Goal: Task Accomplishment & Management: Manage account settings

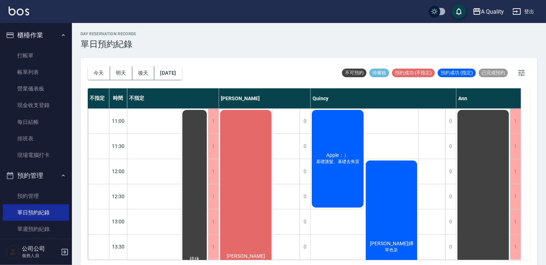
scroll to position [59, 0]
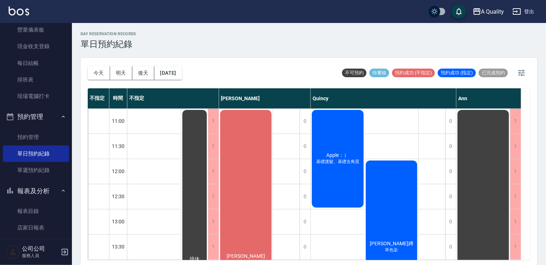
click at [387, 241] on span "[PERSON_NAME]嫥" at bounding box center [391, 244] width 46 height 6
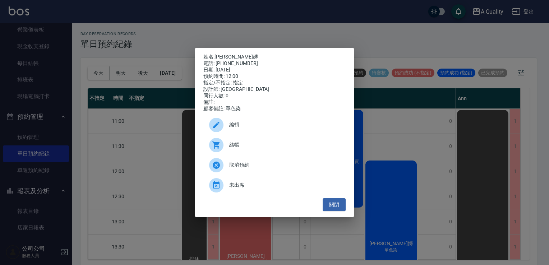
click at [218, 54] on link "[PERSON_NAME]嫥" at bounding box center [236, 57] width 43 height 6
click at [330, 208] on button "關閉" at bounding box center [334, 204] width 23 height 13
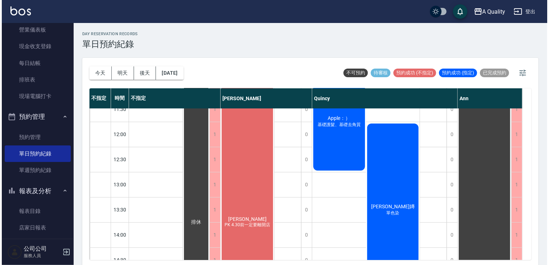
scroll to position [36, 0]
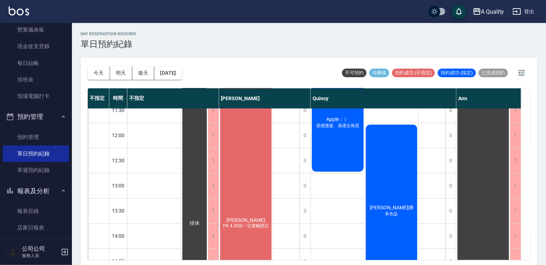
click at [387, 170] on div "Sunnie 子嫥 單色染" at bounding box center [391, 211] width 54 height 175
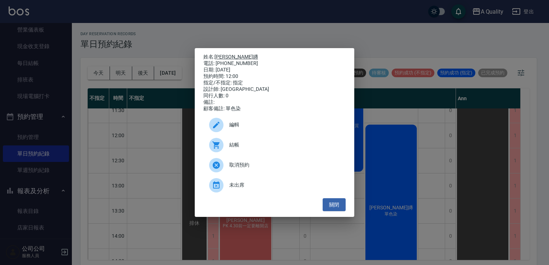
click at [234, 55] on link "[PERSON_NAME]嫥" at bounding box center [236, 57] width 43 height 6
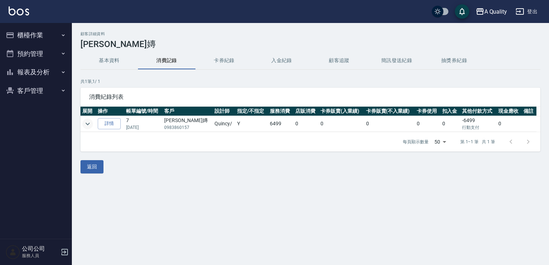
click at [89, 128] on button "expand row" at bounding box center [87, 124] width 11 height 11
click at [41, 47] on button "預約管理" at bounding box center [36, 54] width 66 height 19
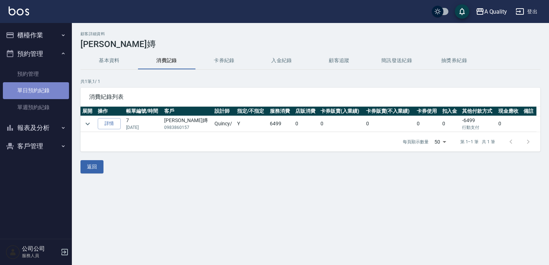
click at [43, 90] on link "單日預約紀錄" at bounding box center [36, 90] width 66 height 17
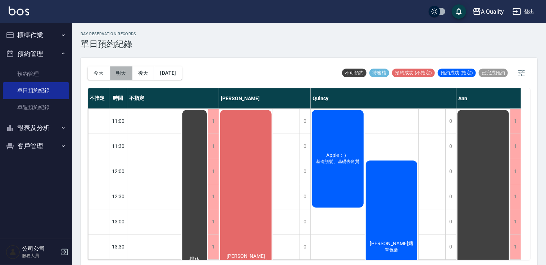
click at [120, 71] on button "明天" at bounding box center [121, 72] width 22 height 13
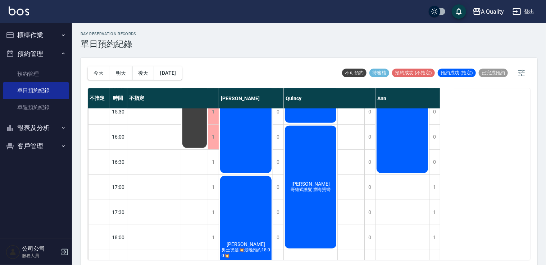
scroll to position [235, 0]
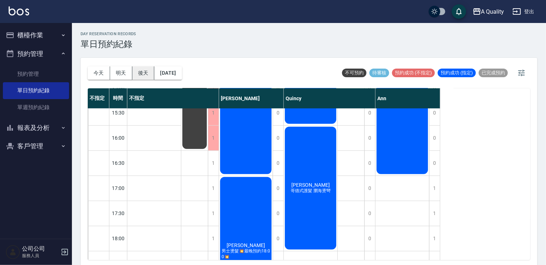
click at [144, 77] on button "後天" at bounding box center [143, 72] width 22 height 13
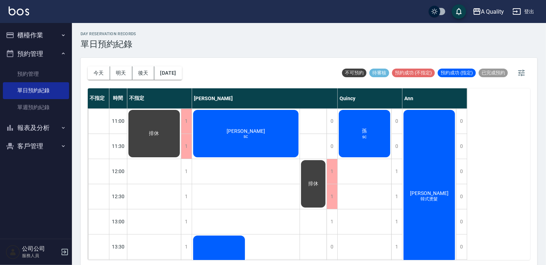
click at [260, 133] on div "[PERSON_NAME]" at bounding box center [245, 134] width 107 height 50
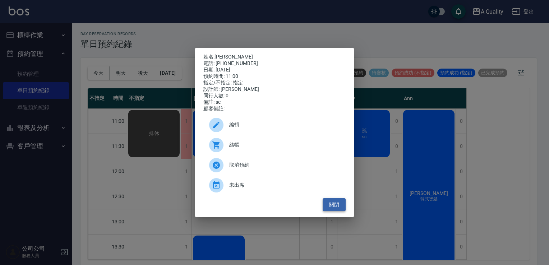
click at [331, 202] on button "關閉" at bounding box center [334, 204] width 23 height 13
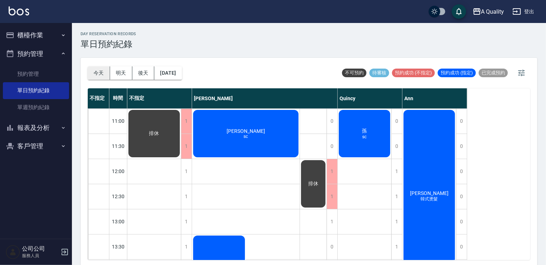
click at [101, 79] on button "今天" at bounding box center [99, 72] width 22 height 13
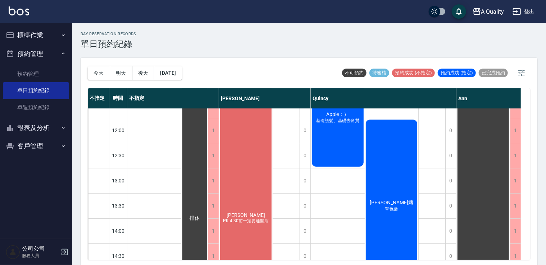
scroll to position [19, 0]
